Goal: Transaction & Acquisition: Purchase product/service

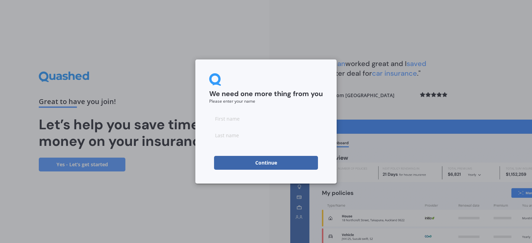
click at [236, 115] on input at bounding box center [266, 119] width 114 height 14
type input "S"
click at [315, 106] on form "We need one more thing from you Please enter your name S Continue" at bounding box center [266, 121] width 114 height 97
click at [243, 137] on input at bounding box center [266, 135] width 114 height 14
type input "S"
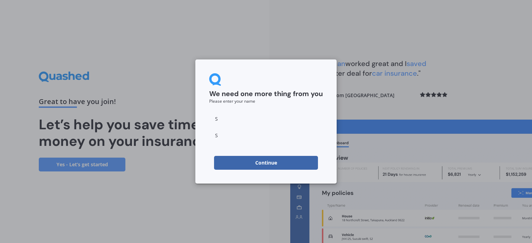
click at [329, 147] on div "We need one more thing from you Please enter your name S S Continue" at bounding box center [265, 122] width 141 height 124
click at [291, 164] on button "Continue" at bounding box center [266, 163] width 104 height 14
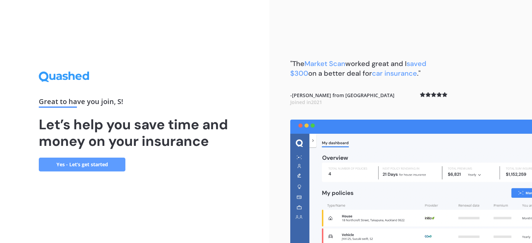
click at [97, 167] on link "Yes - Let’s get started" at bounding box center [82, 165] width 87 height 14
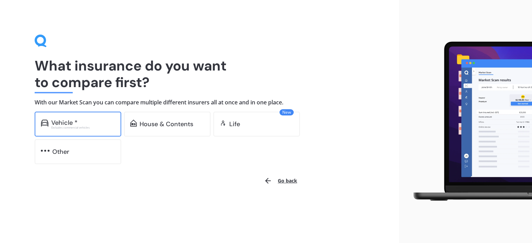
click at [87, 127] on div "Excludes commercial vehicles" at bounding box center [83, 127] width 64 height 3
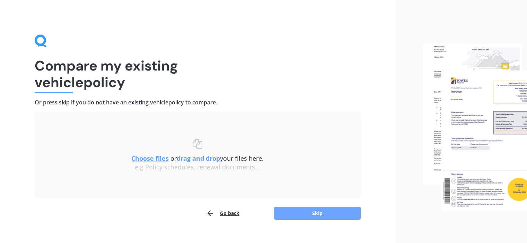
click at [301, 212] on button "Skip" at bounding box center [317, 213] width 87 height 13
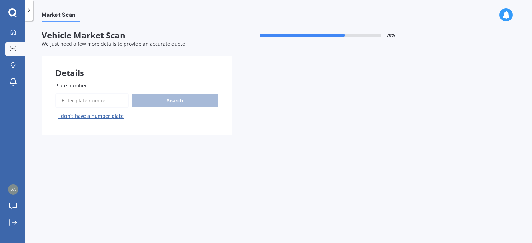
click at [99, 102] on input "Plate number" at bounding box center [91, 100] width 73 height 15
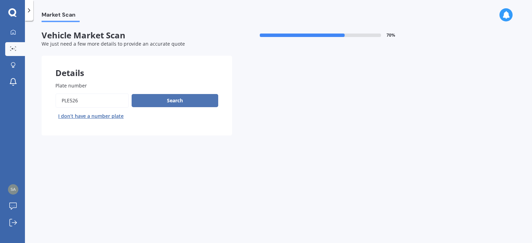
type input "PLE526"
click at [184, 100] on button "Search" at bounding box center [175, 100] width 87 height 13
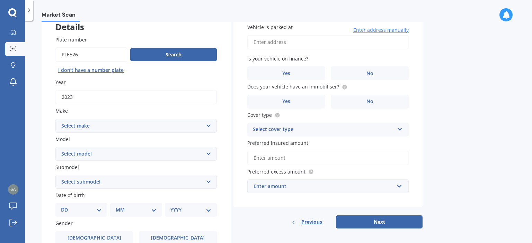
scroll to position [35, 0]
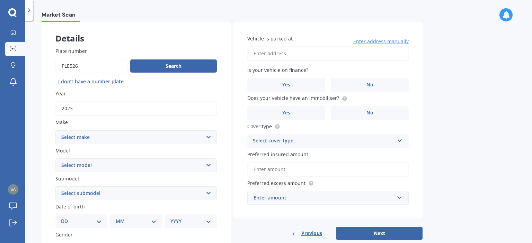
click at [139, 144] on div "Plate number Search I don’t have a number plate Year [DATE] Make Select make AC…" at bounding box center [136, 195] width 189 height 322
click at [141, 140] on select "Select make AC ALFA ROMEO ASTON MARTIN AUDI AUSTIN BEDFORD Bentley BMW BYD CADI…" at bounding box center [135, 138] width 161 height 14
click at [137, 136] on select "Select make AC ALFA ROMEO ASTON MARTIN AUDI AUSTIN BEDFORD Bentley BMW BYD CADI…" at bounding box center [135, 138] width 161 height 14
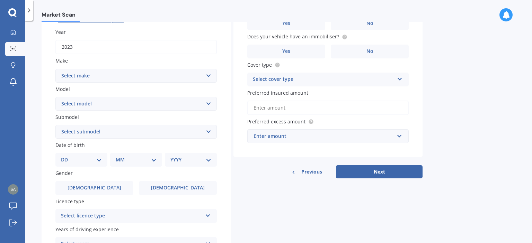
scroll to position [26, 0]
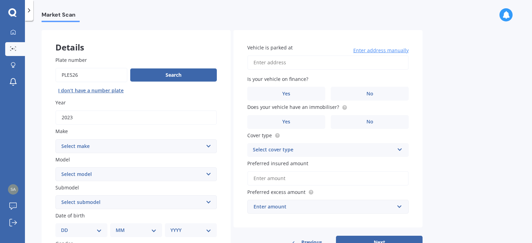
drag, startPoint x: 88, startPoint y: 150, endPoint x: 92, endPoint y: 145, distance: 5.9
click at [88, 150] on select "Select make AC ALFA ROMEO ASTON MARTIN AUDI AUSTIN BEDFORD Bentley BMW BYD CADI…" at bounding box center [135, 147] width 161 height 14
select select "MITSUBISHI"
click at [55, 140] on select "Select make AC ALFA ROMEO ASTON MARTIN AUDI AUSTIN BEDFORD Bentley BMW BYD CADI…" at bounding box center [135, 147] width 161 height 14
click at [100, 174] on select "Select model 380 Airtrek Aspire ASX [PERSON_NAME] Challenger Challenger Diesel …" at bounding box center [135, 175] width 161 height 14
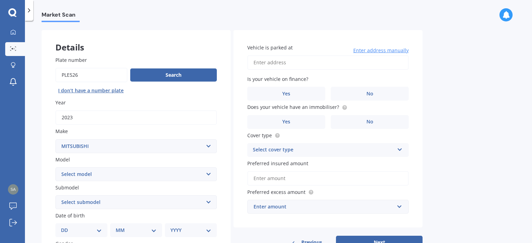
select select "PAJERO"
click at [55, 168] on select "Select model 380 Airtrek Aspire ASX [PERSON_NAME] Challenger Challenger Diesel …" at bounding box center [135, 175] width 161 height 14
click at [124, 201] on select "Select submodel" at bounding box center [135, 203] width 161 height 14
select select "SPORT VRX"
click at [55, 196] on select "Select submodel (All other diesel) (All other petrol) Exceed 3.2 Turbo Diesel E…" at bounding box center [135, 203] width 161 height 14
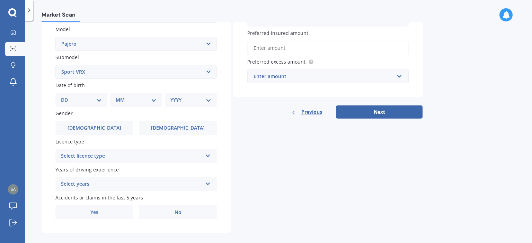
scroll to position [164, 0]
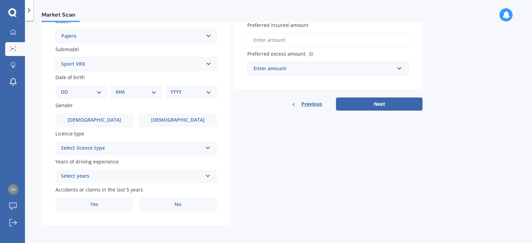
click at [91, 90] on select "DD 01 02 03 04 05 06 07 08 09 10 11 12 13 14 15 16 17 18 19 20 21 22 23 24 25 2…" at bounding box center [81, 92] width 41 height 8
select select "21"
click at [66, 88] on select "DD 01 02 03 04 05 06 07 08 09 10 11 12 13 14 15 16 17 18 19 20 21 22 23 24 25 2…" at bounding box center [81, 92] width 41 height 8
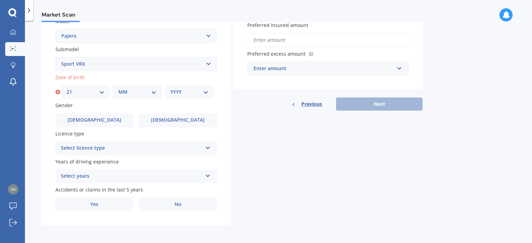
click at [144, 87] on div "MM 01 02 03 04 05 06 07 08 09 10 11 12" at bounding box center [137, 92] width 49 height 14
click at [145, 93] on select "MM 01 02 03 04 05 06 07 08 09 10 11 12" at bounding box center [137, 92] width 38 height 8
select select "08"
click at [118, 88] on select "MM 01 02 03 04 05 06 07 08 09 10 11 12" at bounding box center [137, 92] width 38 height 8
click at [187, 87] on div "YYYY 2025 2024 2023 2022 2021 2020 2019 2018 2017 2016 2015 2014 2013 2012 2011…" at bounding box center [189, 92] width 49 height 14
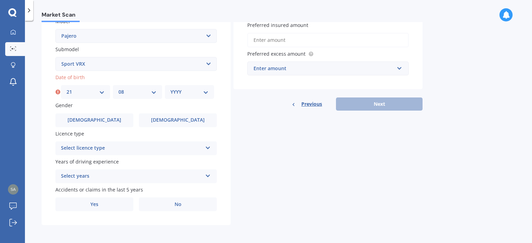
click at [192, 98] on div "YYYY 2025 2024 2023 2022 2021 2020 2019 2018 2017 2016 2015 2014 2013 2012 2011…" at bounding box center [189, 92] width 49 height 14
click at [194, 92] on select "YYYY 2025 2024 2023 2022 2021 2020 2019 2018 2017 2016 2015 2014 2013 2012 2011…" at bounding box center [189, 92] width 38 height 8
select select "1981"
click at [170, 88] on select "YYYY 2025 2024 2023 2022 2021 2020 2019 2018 2017 2016 2015 2014 2013 2012 2011…" at bounding box center [189, 92] width 38 height 8
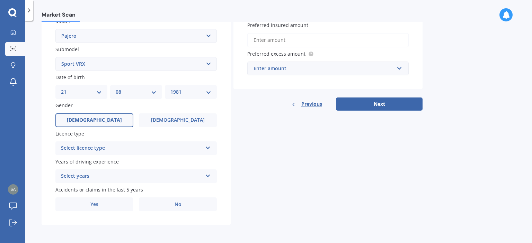
click at [120, 125] on label "[DEMOGRAPHIC_DATA]" at bounding box center [94, 121] width 78 height 14
click at [0, 0] on input "[DEMOGRAPHIC_DATA]" at bounding box center [0, 0] width 0 height 0
click at [115, 154] on div "Select licence type NZ Full NZ Restricted NZ Learners [GEOGRAPHIC_DATA] [GEOGRA…" at bounding box center [135, 149] width 161 height 14
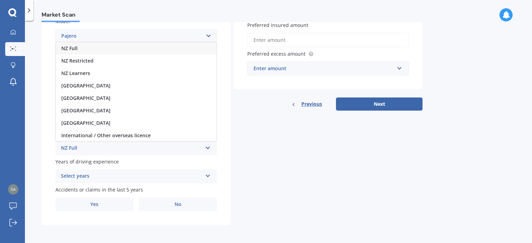
click at [115, 48] on div "NZ Full" at bounding box center [136, 48] width 161 height 12
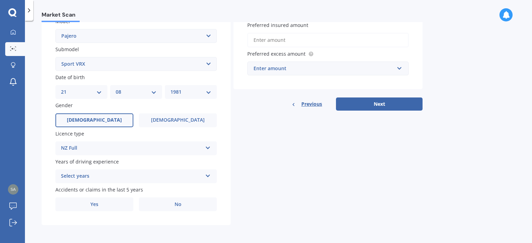
click at [108, 178] on div "Select years" at bounding box center [131, 176] width 141 height 8
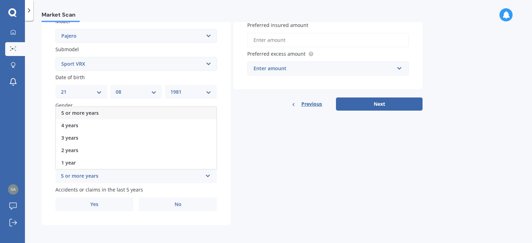
click at [143, 112] on div "5 or more years" at bounding box center [136, 113] width 161 height 12
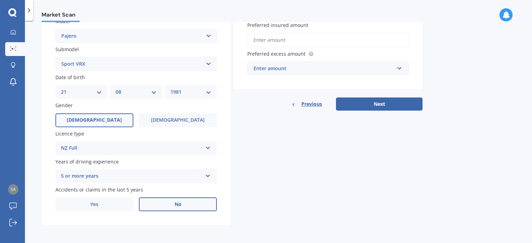
click at [195, 205] on label "No" at bounding box center [178, 205] width 78 height 14
click at [0, 0] on input "No" at bounding box center [0, 0] width 0 height 0
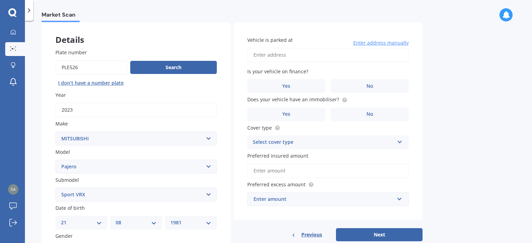
scroll to position [26, 0]
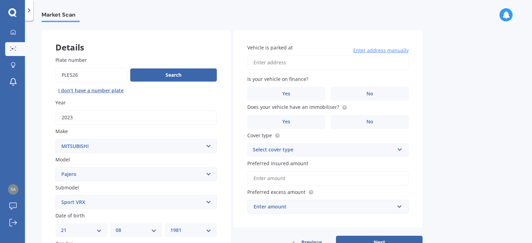
click at [341, 65] on input "Vehicle is parked at" at bounding box center [327, 62] width 161 height 15
type input "[STREET_ADDRESS]"
click at [379, 97] on label "No" at bounding box center [370, 94] width 78 height 14
click at [0, 0] on input "No" at bounding box center [0, 0] width 0 height 0
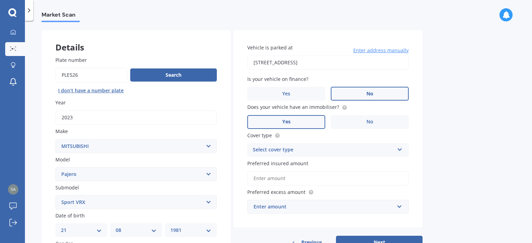
click at [266, 123] on label "Yes" at bounding box center [286, 122] width 78 height 14
click at [0, 0] on input "Yes" at bounding box center [0, 0] width 0 height 0
click at [355, 150] on div "Select cover type" at bounding box center [323, 150] width 141 height 8
click at [359, 160] on div "Comprehensive" at bounding box center [328, 164] width 161 height 12
click at [351, 181] on input "Preferred insured amount" at bounding box center [327, 178] width 161 height 15
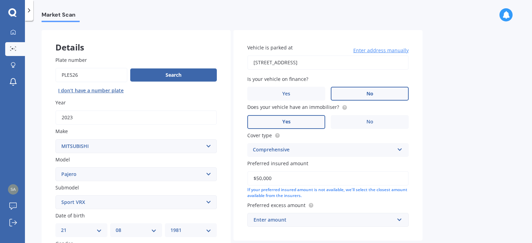
type input "$50,000"
click at [461, 166] on div "Market Scan Vehicle Market Scan 70 % We just need a few more details to provide…" at bounding box center [278, 133] width 507 height 223
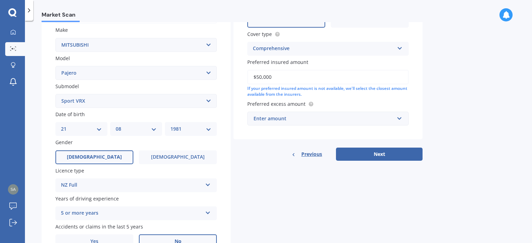
scroll to position [129, 0]
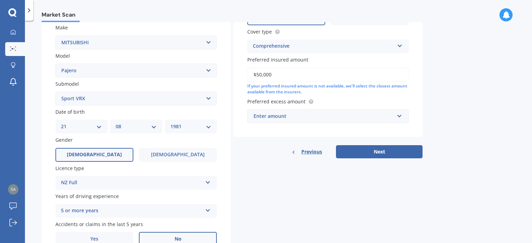
click at [290, 116] on div "Enter amount" at bounding box center [323, 117] width 141 height 8
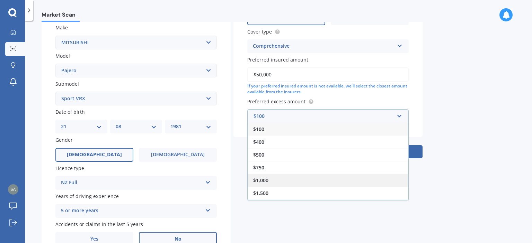
click at [294, 178] on div "$1,000" at bounding box center [328, 180] width 161 height 13
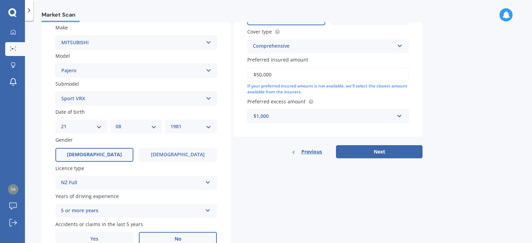
click at [443, 120] on div "Market Scan Vehicle Market Scan 70 % We just need a few more details to provide…" at bounding box center [278, 133] width 507 height 223
click at [397, 150] on button "Next" at bounding box center [379, 151] width 87 height 13
select select "21"
select select "08"
select select "1981"
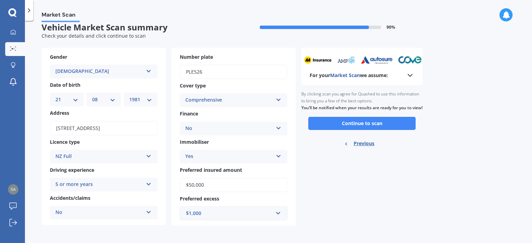
scroll to position [0, 0]
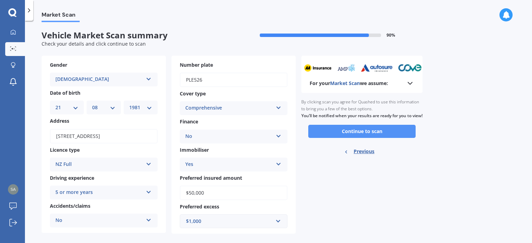
click at [360, 138] on button "Continue to scan" at bounding box center [361, 131] width 107 height 13
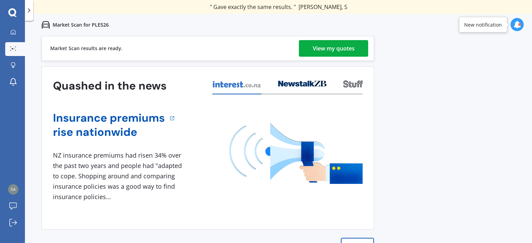
click at [348, 54] on div "View my quotes" at bounding box center [334, 48] width 42 height 17
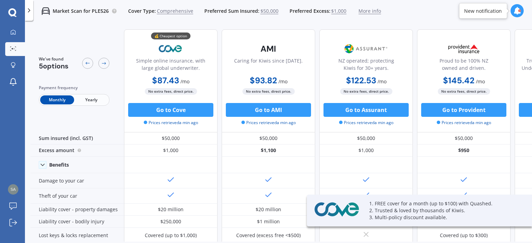
click at [96, 99] on span "Yearly" at bounding box center [91, 100] width 34 height 9
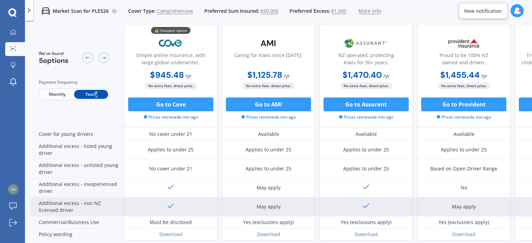
scroll to position [374, 0]
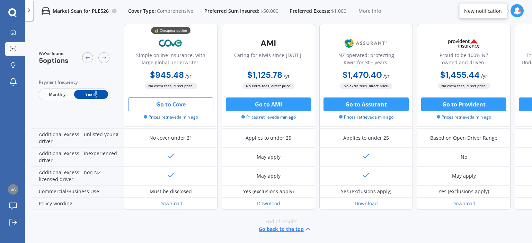
click at [183, 106] on button "Go to Cove" at bounding box center [170, 105] width 85 height 14
